Goal: Task Accomplishment & Management: Complete application form

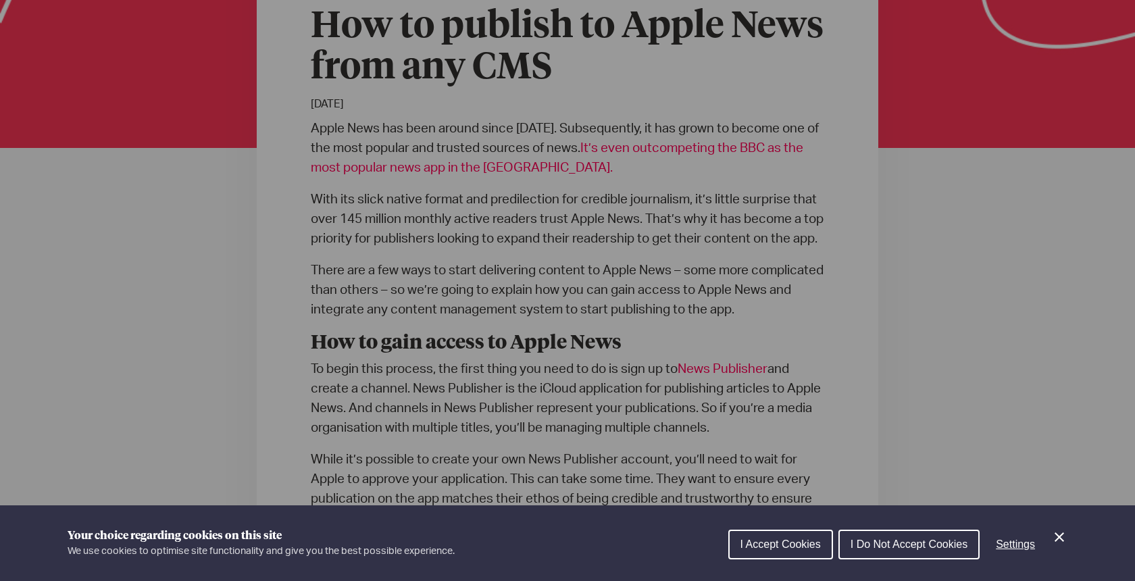
scroll to position [524, 0]
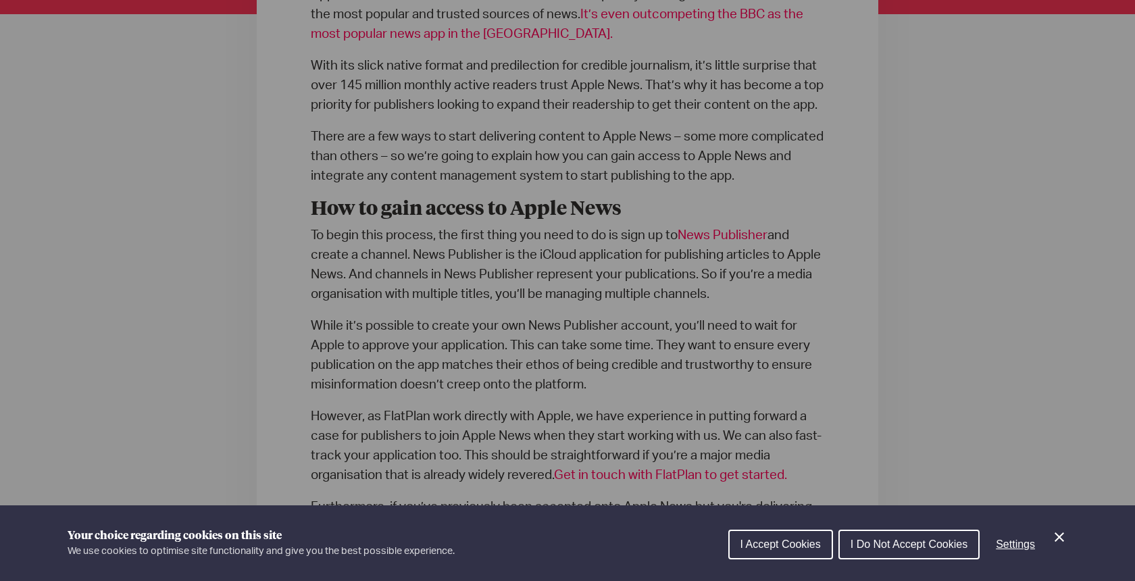
click at [741, 258] on div "Cookie preferences" at bounding box center [567, 290] width 1135 height 581
click at [1060, 537] on icon "Close Cookie Control" at bounding box center [1059, 537] width 9 height 9
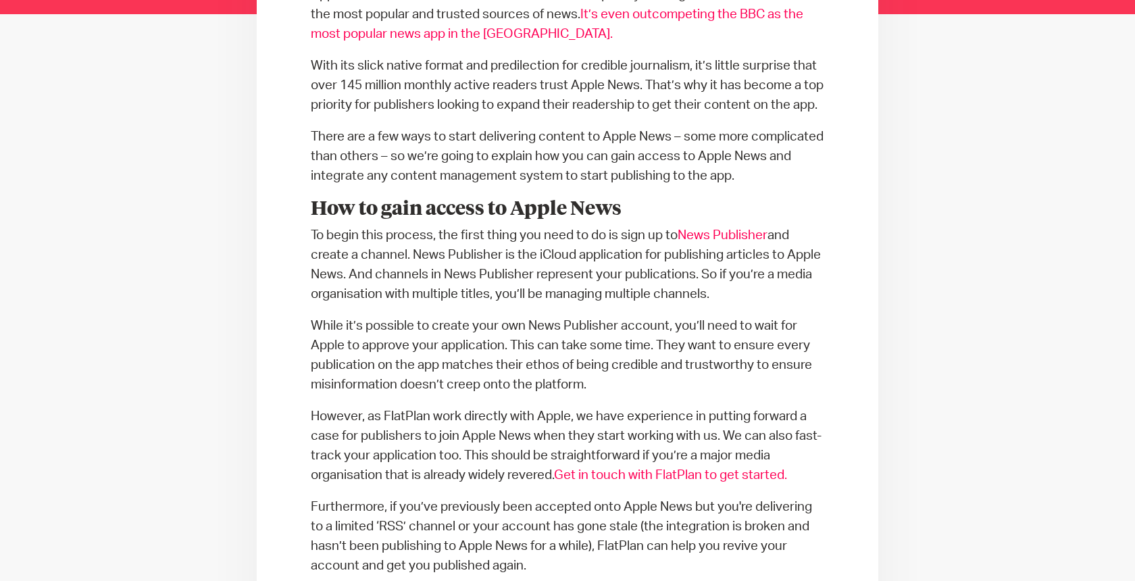
click at [735, 242] on link "News Publisher" at bounding box center [723, 235] width 90 height 13
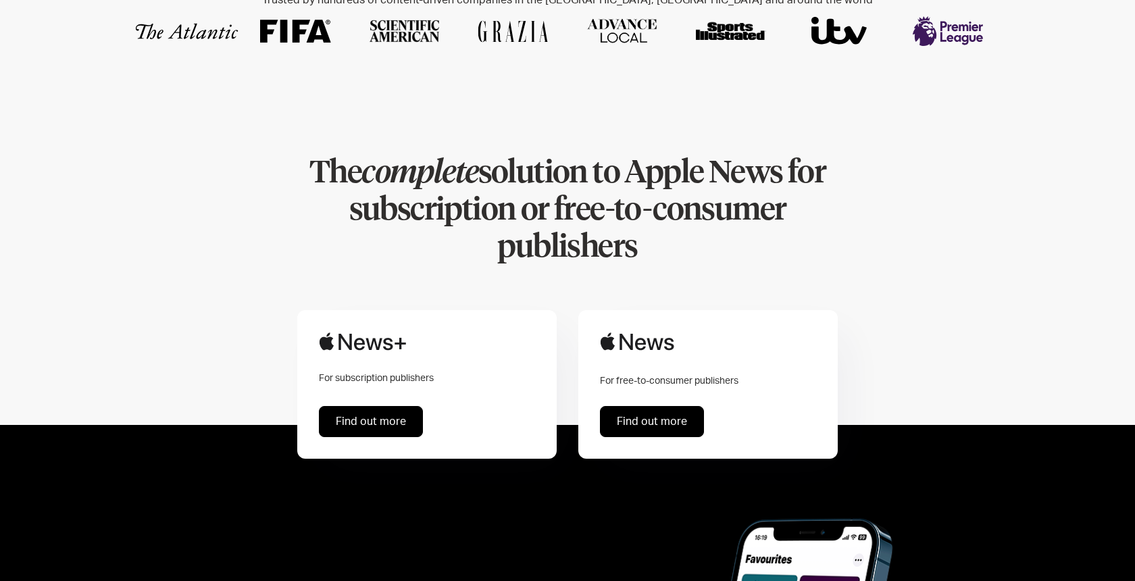
scroll to position [587, 0]
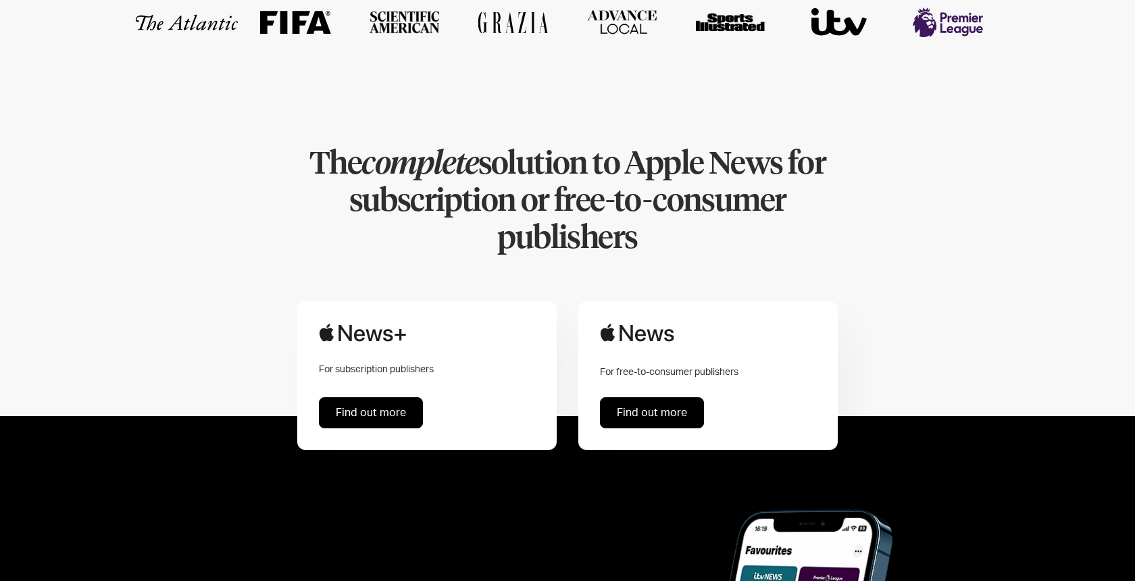
click at [360, 397] on link "Find out more" at bounding box center [371, 412] width 104 height 31
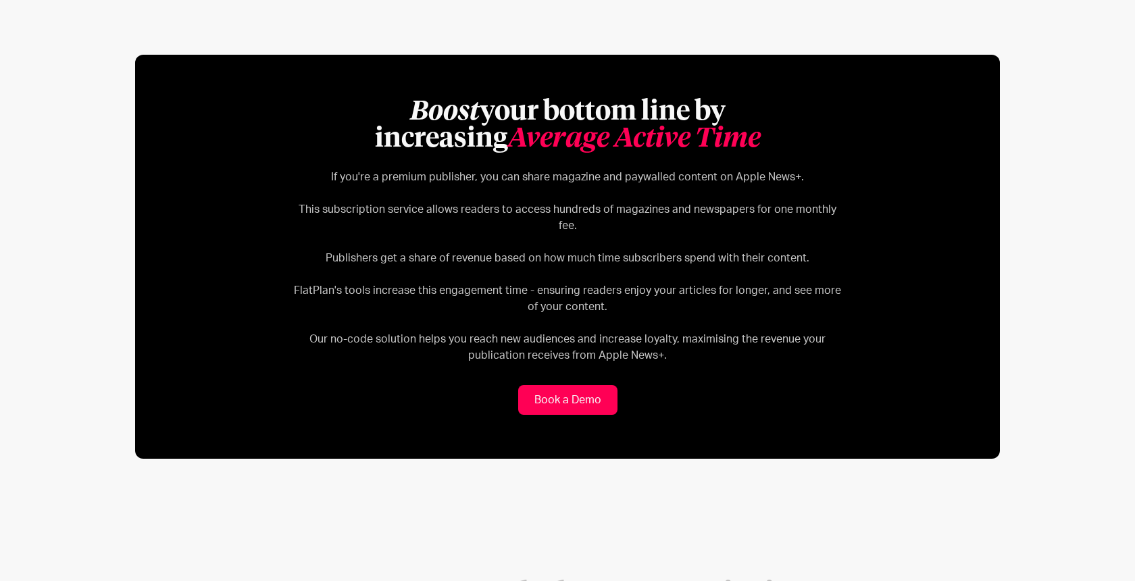
scroll to position [609, 0]
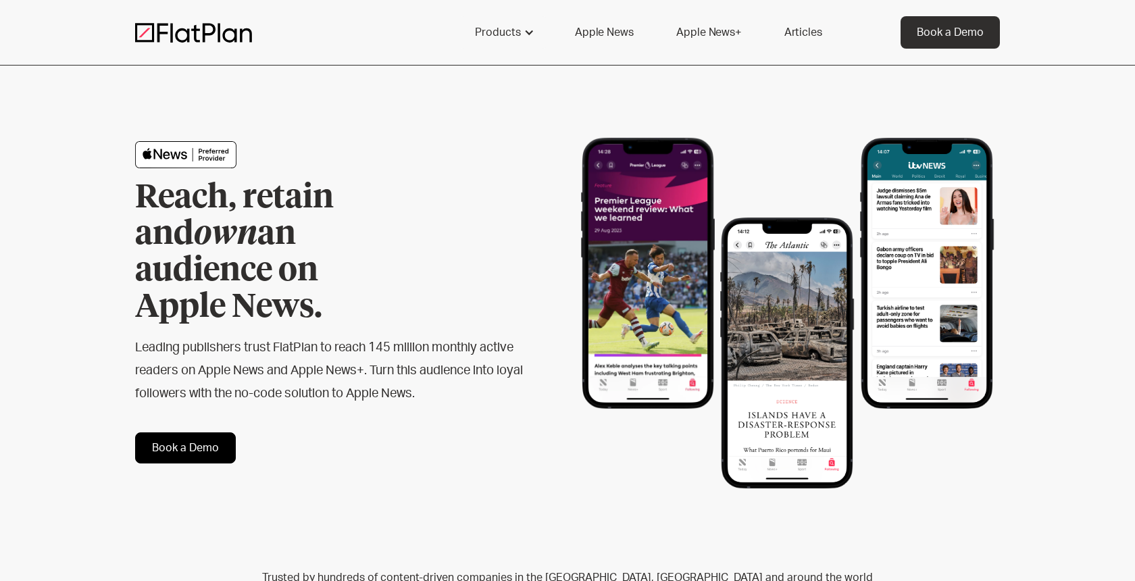
click at [205, 433] on link "Book a Demo" at bounding box center [185, 448] width 101 height 31
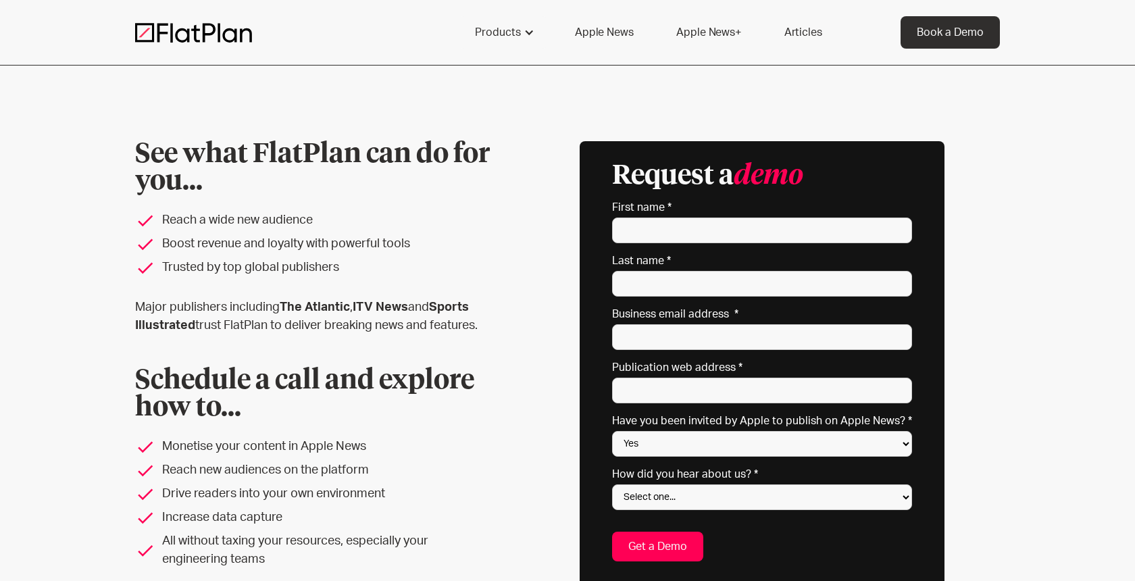
click at [663, 208] on label "First name *" at bounding box center [762, 208] width 300 height 14
click at [663, 218] on input "First name *" at bounding box center [762, 231] width 300 height 26
click at [670, 232] on input "First name *" at bounding box center [762, 231] width 300 height 26
click at [670, 233] on input "First name *" at bounding box center [762, 231] width 300 height 26
type input "Kieran"
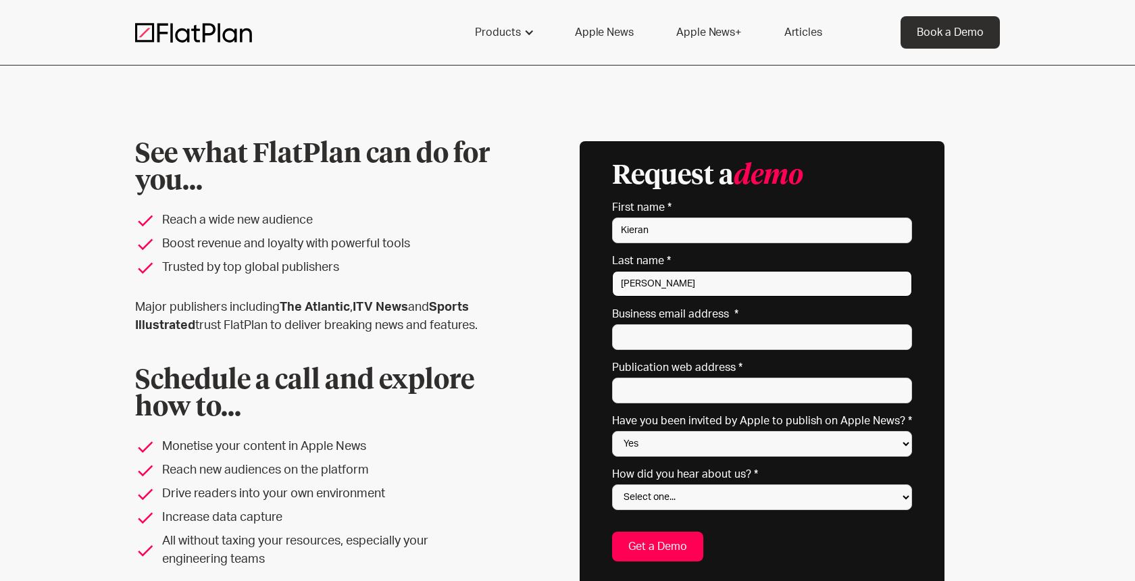
type input "Morris"
click at [689, 339] on input "Business email address *" at bounding box center [762, 337] width 300 height 26
type input "km@the-fence.com"
click at [690, 402] on input "Publication web address *" at bounding box center [762, 391] width 300 height 26
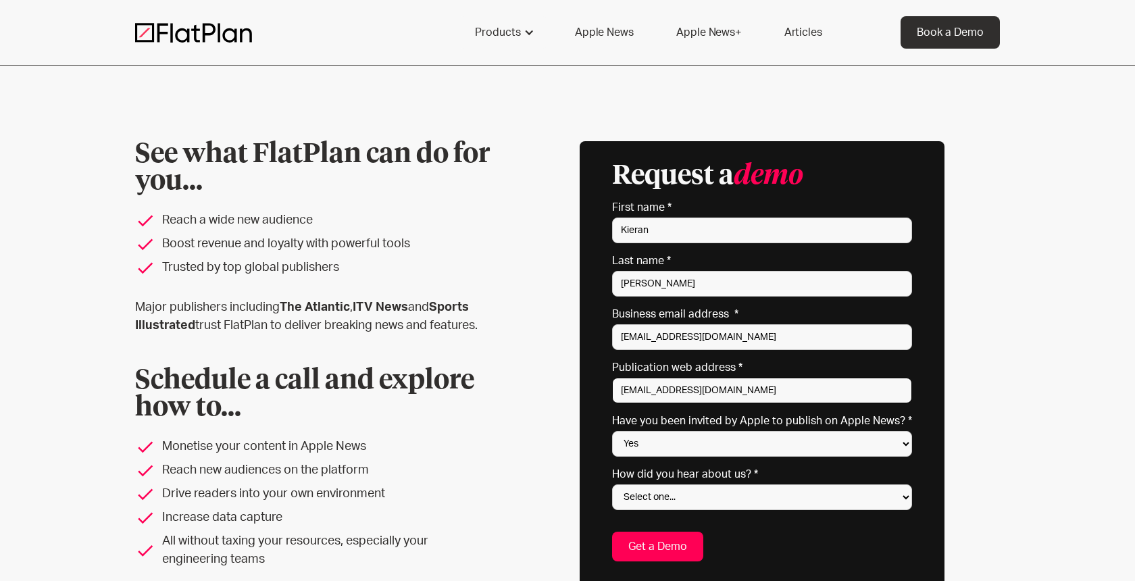
type input "editorial@the-fence.com"
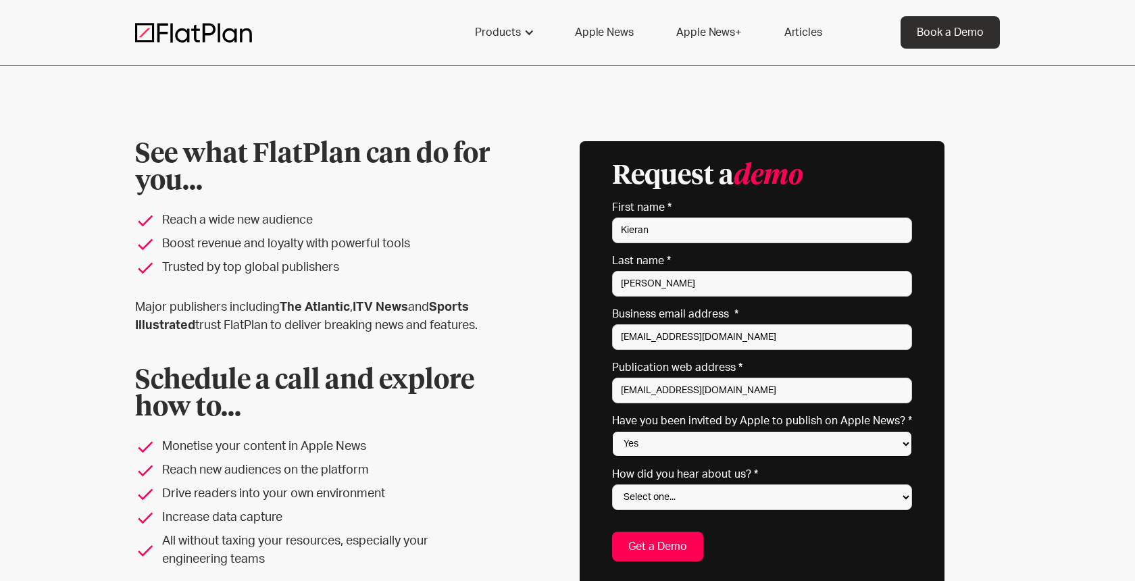
click at [749, 447] on select "Yes No Not sure" at bounding box center [762, 444] width 300 height 26
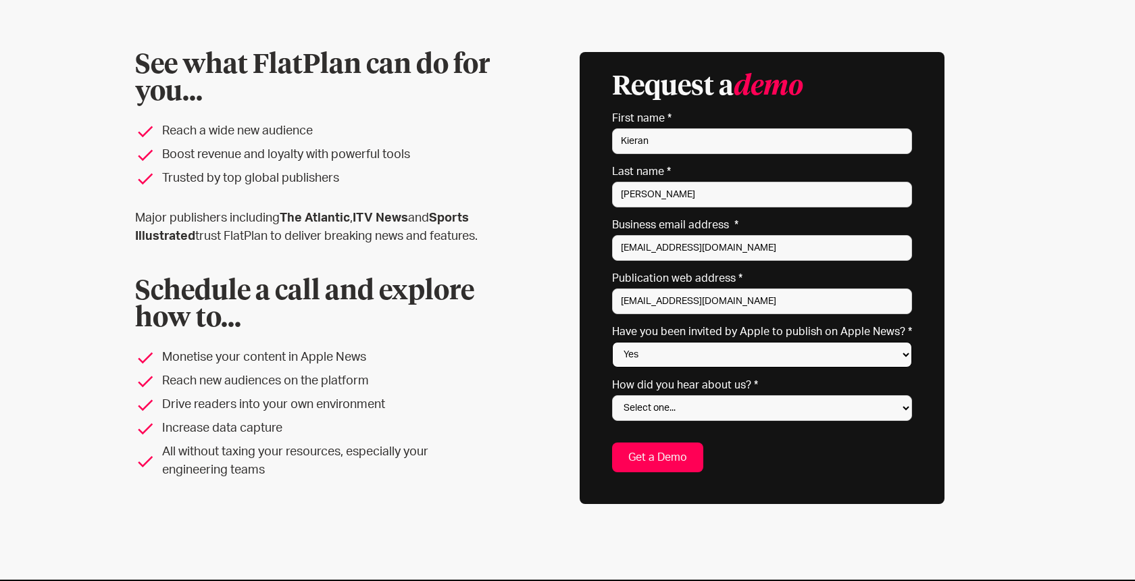
scroll to position [94, 0]
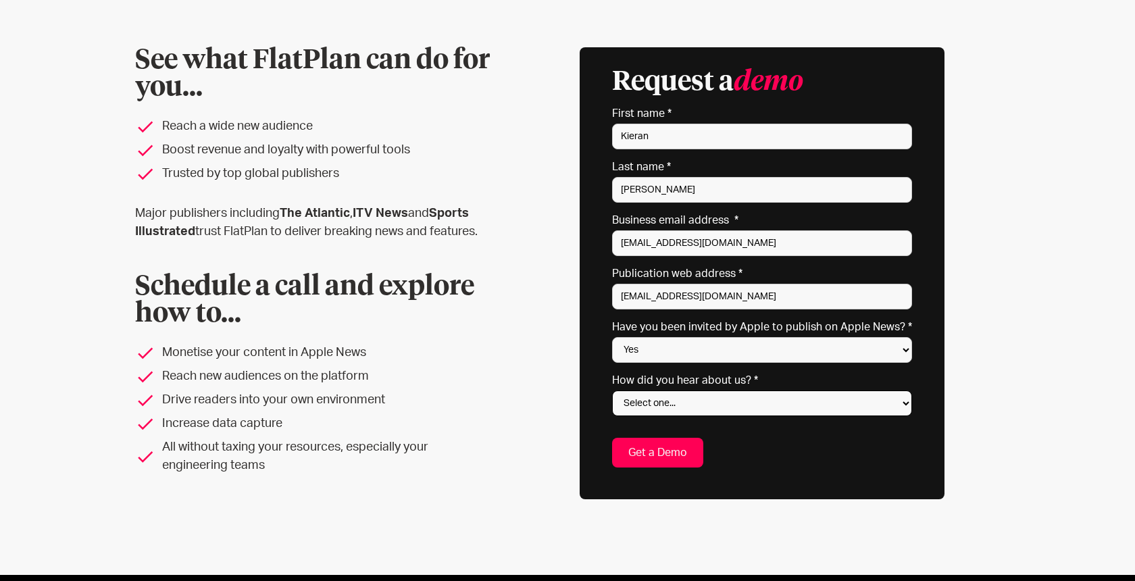
click at [672, 404] on select "Select one... Search engine (Google, DuckDuckGo etc) Apple website Google Ad Li…" at bounding box center [762, 404] width 300 height 26
select select "Referred by a peer"
click at [616, 391] on select "Select one... Search engine (Google, DuckDuckGo etc) Apple website Google Ad Li…" at bounding box center [762, 404] width 300 height 26
click at [708, 351] on select "Yes No Not sure" at bounding box center [762, 350] width 300 height 26
click at [616, 337] on select "Yes No Not sure" at bounding box center [762, 350] width 300 height 26
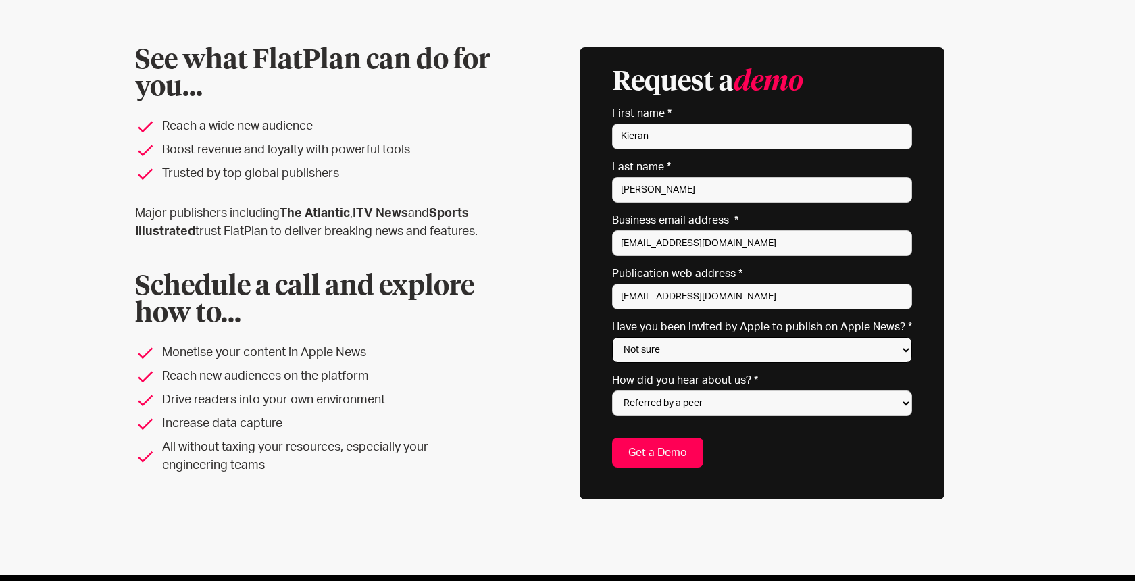
click at [691, 348] on select "Yes No Not sure" at bounding box center [762, 350] width 300 height 26
click at [616, 337] on select "Yes No Not sure" at bounding box center [762, 350] width 300 height 26
click at [663, 337] on select "Yes No Not sure" at bounding box center [762, 350] width 300 height 26
click at [616, 337] on select "Yes No Not sure" at bounding box center [762, 350] width 300 height 26
click at [677, 353] on select "Yes No Not sure" at bounding box center [762, 350] width 300 height 26
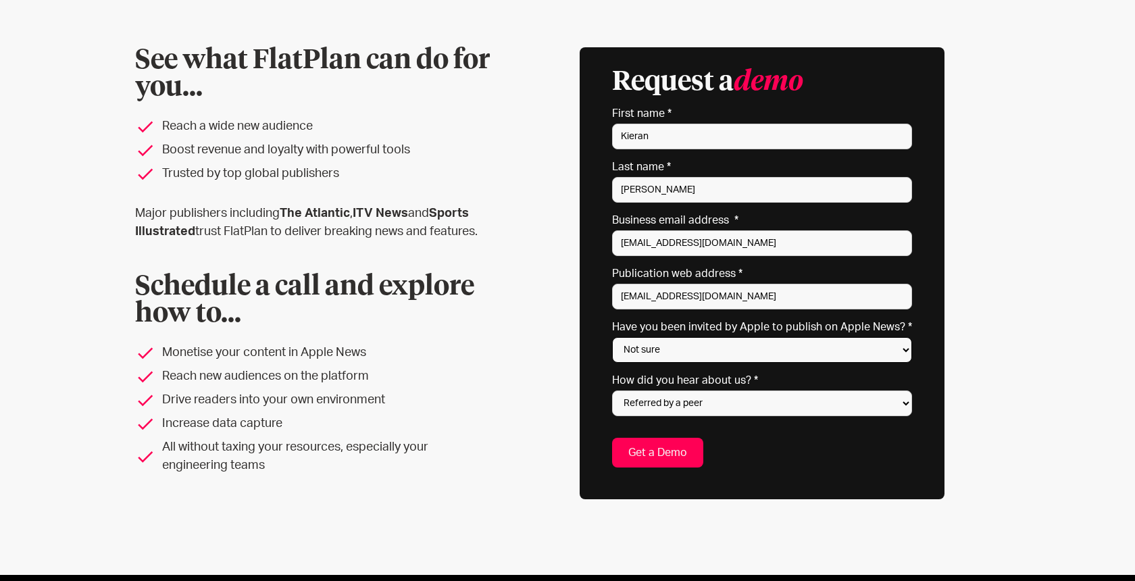
select select "Yes"
click at [616, 337] on select "Yes No Not sure" at bounding box center [762, 350] width 300 height 26
click at [647, 449] on input "Get a Demo" at bounding box center [657, 453] width 91 height 30
type input "Please wait..."
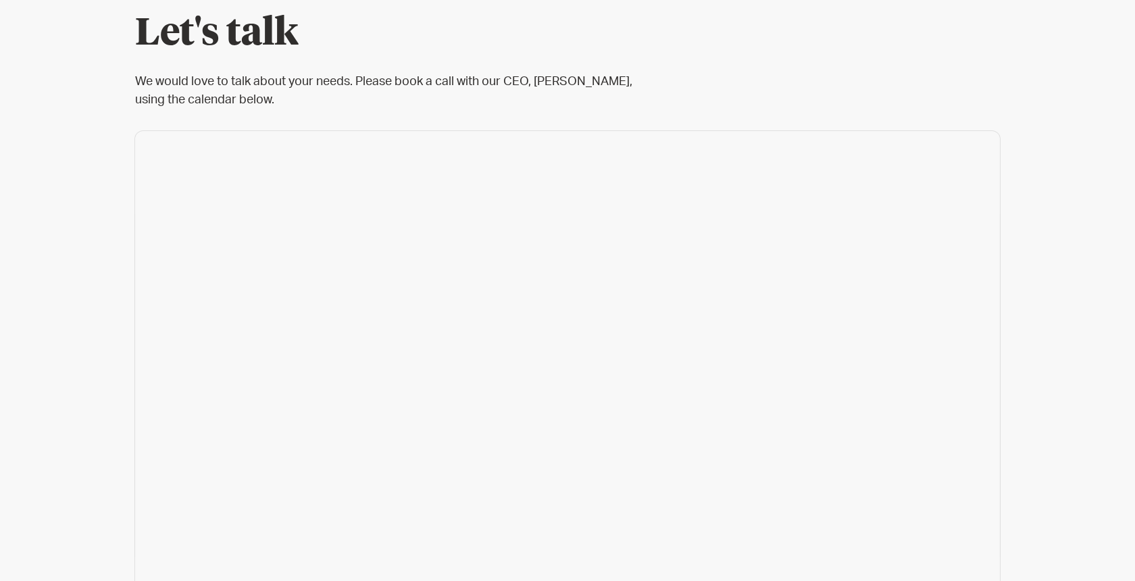
scroll to position [201, 0]
